Goal: Information Seeking & Learning: Check status

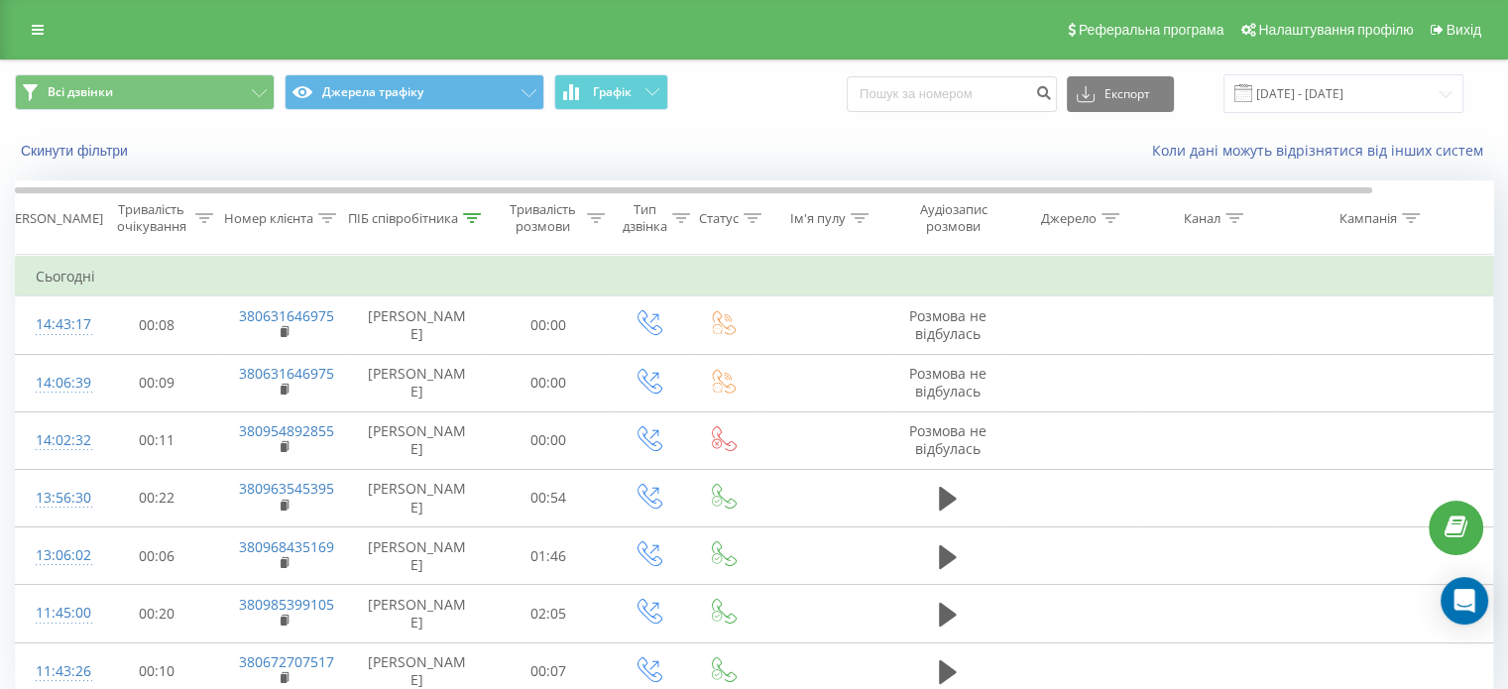
click at [981, 95] on input at bounding box center [952, 94] width 210 height 36
type input "0976928028"
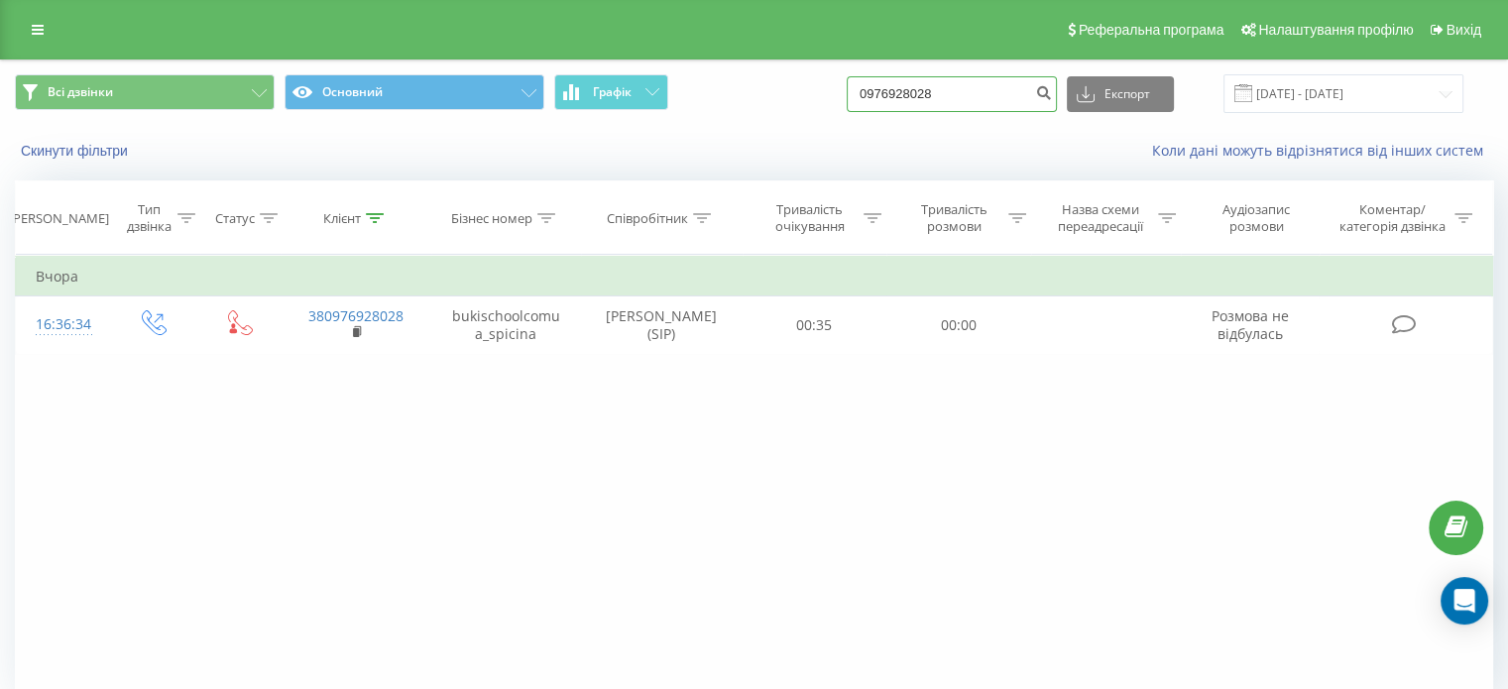
drag, startPoint x: 978, startPoint y: 89, endPoint x: 729, endPoint y: 81, distance: 249.9
click at [729, 81] on div "Всі дзвінки Основний Графік 0976928028 Експорт .csv .xls .xlsx [DATE] - [DATE]" at bounding box center [754, 93] width 1478 height 39
paste input "504453251"
type input "0504453251"
